Goal: Navigation & Orientation: Go to known website

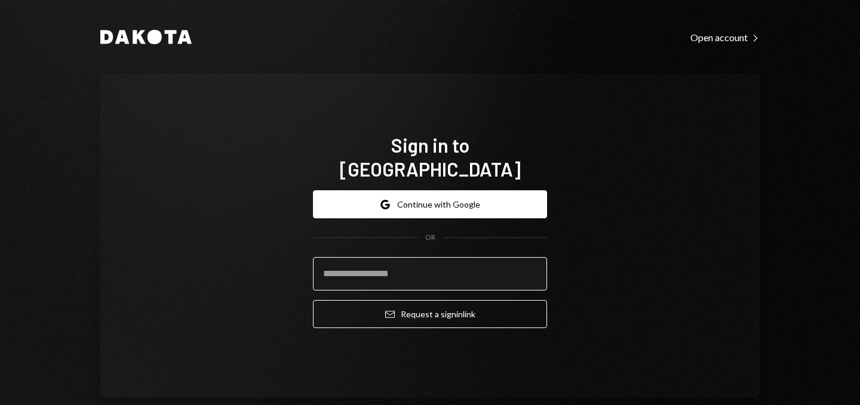
click at [381, 264] on input "email" at bounding box center [430, 273] width 234 height 33
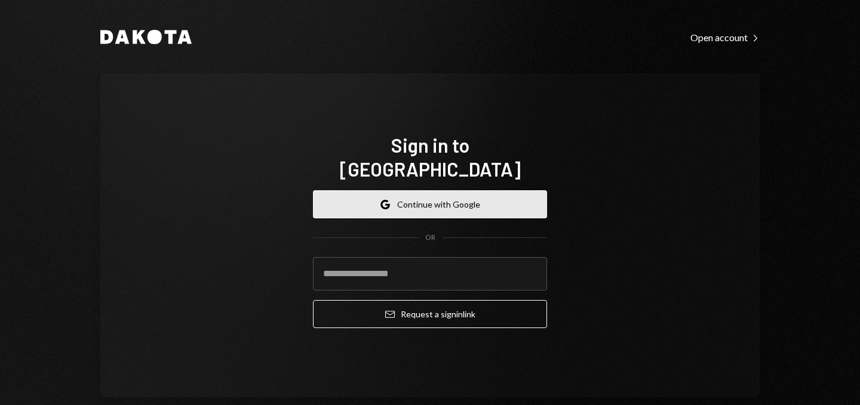
click at [410, 194] on button "Google Continue with Google" at bounding box center [430, 204] width 234 height 28
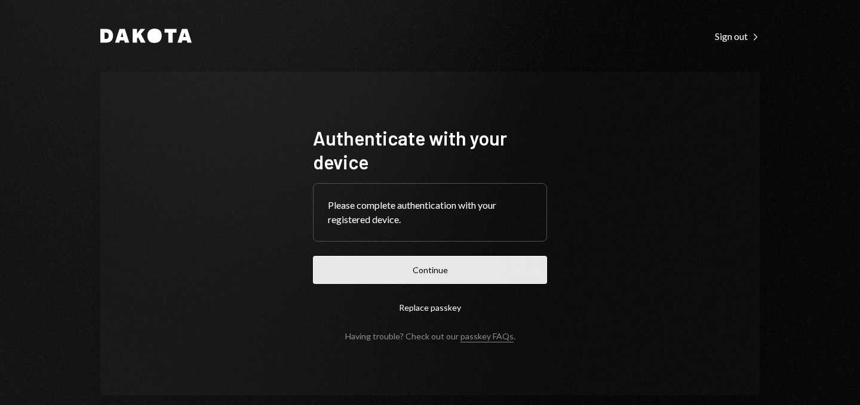
click at [405, 265] on button "Continue" at bounding box center [430, 270] width 234 height 28
